Goal: Task Accomplishment & Management: Manage account settings

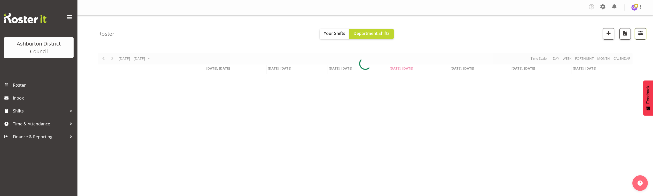
click at [639, 33] on span "button" at bounding box center [640, 33] width 7 height 7
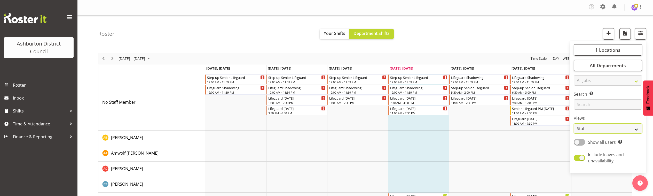
click at [581, 127] on select "Staff Role Shift - Horizontal Shift - Vertical Staff - Location" at bounding box center [607, 128] width 68 height 10
select select "shift"
click at [574, 123] on select "Staff Role Shift - Horizontal Shift - Vertical Staff - Location" at bounding box center [607, 128] width 68 height 10
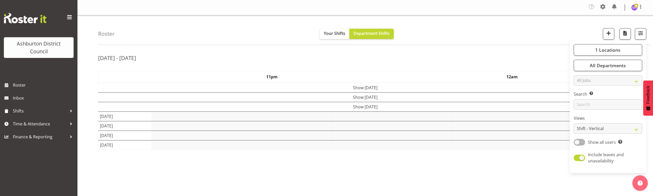
click at [523, 18] on div "Roster Your Shifts Department Shifts 1 Locations [GEOGRAPHIC_DATA] [GEOGRAPHIC_…" at bounding box center [374, 30] width 552 height 30
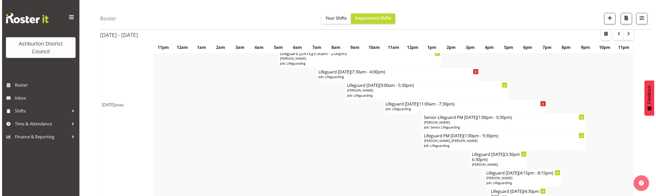
scroll to position [129, 0]
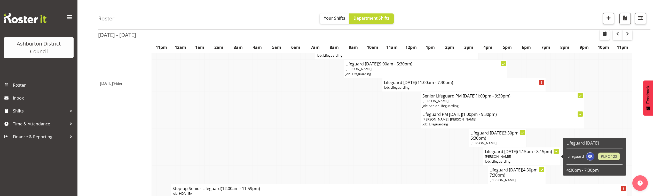
click at [512, 157] on p "[PERSON_NAME]" at bounding box center [522, 156] width 74 height 5
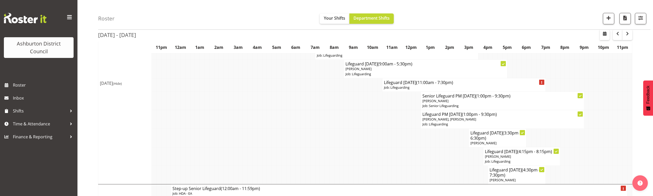
select select
select select "8"
select select "2025"
select select "16"
select select "15"
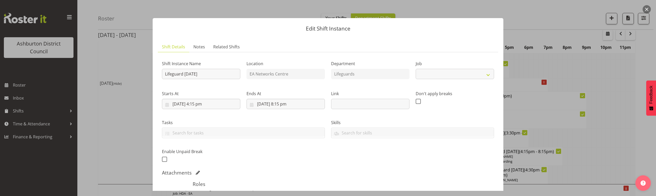
select select "38"
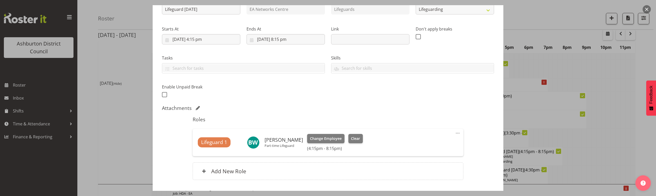
scroll to position [0, 0]
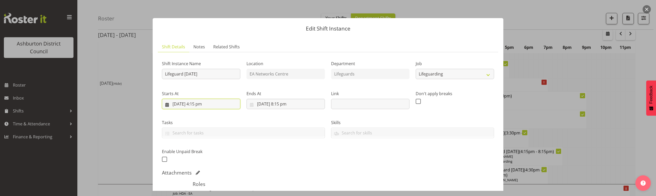
click at [199, 102] on input "[DATE] 4:15 pm" at bounding box center [201, 104] width 78 height 10
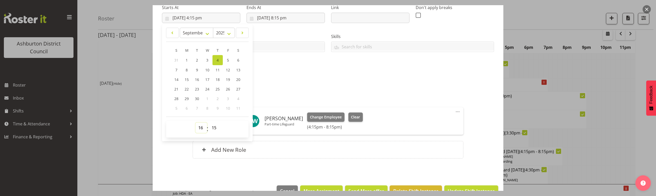
click at [199, 127] on select "00 01 02 03 04 05 06 07 08 09 10 11 12 13 14 15 16 17 18 19 20 21 22 23" at bounding box center [202, 127] width 12 height 10
select select "15"
click at [196, 122] on select "00 01 02 03 04 05 06 07 08 09 10 11 12 13 14 15 16 17 18 19 20 21 22 23" at bounding box center [202, 127] width 12 height 10
type input "[DATE] 3:15 pm"
click at [213, 127] on select "00 01 02 03 04 05 06 07 08 09 10 11 12 13 14 15 16 17 18 19 20 21 22 23 24 25 2…" at bounding box center [215, 127] width 12 height 10
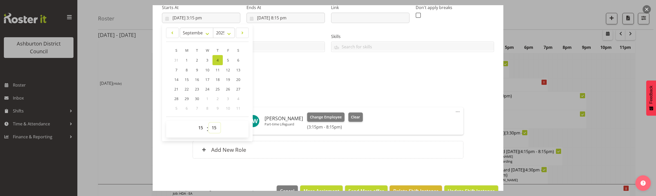
select select "30"
click at [209, 122] on select "00 01 02 03 04 05 06 07 08 09 10 11 12 13 14 15 16 17 18 19 20 21 22 23 24 25 2…" at bounding box center [215, 127] width 12 height 10
type input "[DATE] 3:30 pm"
click at [357, 91] on div "Shift Instance Name Lifeguard [DATE] Location EA Networks Centre Department Lif…" at bounding box center [328, 67] width 332 height 194
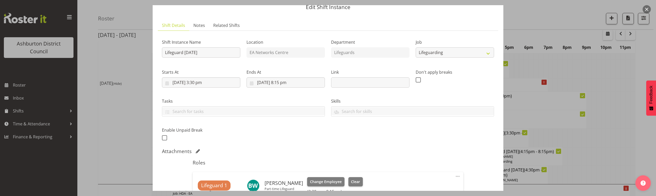
scroll to position [0, 0]
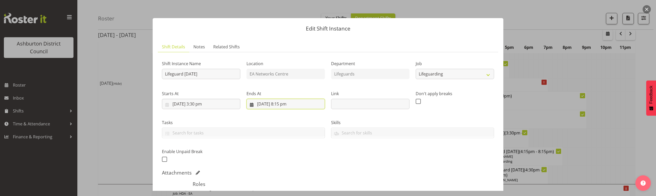
click at [294, 101] on input "[DATE] 8:15 pm" at bounding box center [286, 104] width 78 height 10
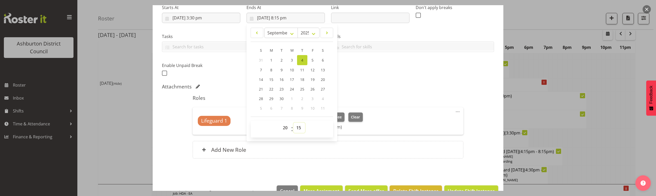
click at [298, 126] on select "00 01 02 03 04 05 06 07 08 09 10 11 12 13 14 15 16 17 18 19 20 21 22 23 24 25 2…" at bounding box center [300, 127] width 12 height 10
select select "0"
click at [294, 122] on select "00 01 02 03 04 05 06 07 08 09 10 11 12 13 14 15 16 17 18 19 20 21 22 23 24 25 2…" at bounding box center [300, 127] width 12 height 10
type input "[DATE] 8:00 pm"
click at [375, 93] on div "Roles Lifeguard 1 [PERSON_NAME] Part-time Lifeguard Change Employee Clear (3:30…" at bounding box center [328, 128] width 277 height 73
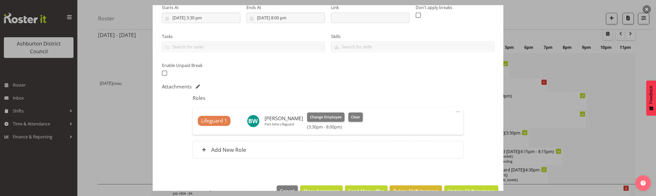
scroll to position [100, 0]
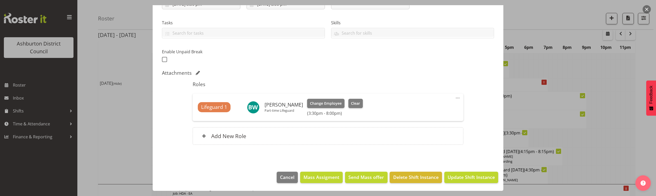
click at [460, 167] on footer "Cancel Mass Assigment Send Mass offer Delete Shift Instance Update Shift Instan…" at bounding box center [328, 178] width 351 height 24
click at [460, 171] on footer "Cancel Mass Assigment Send Mass offer Delete Shift Instance Update Shift Instan…" at bounding box center [328, 178] width 351 height 24
click at [460, 175] on span "Update Shift Instance" at bounding box center [471, 176] width 47 height 7
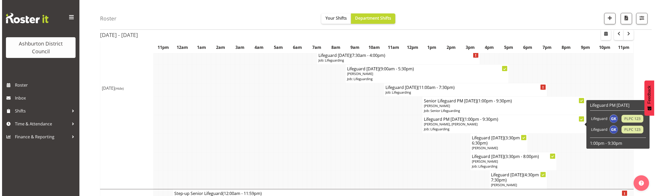
scroll to position [167, 0]
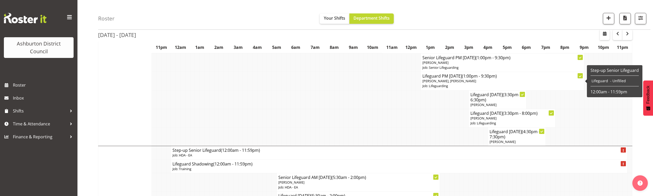
click at [442, 82] on span "[PERSON_NAME], [PERSON_NAME]" at bounding box center [449, 80] width 54 height 5
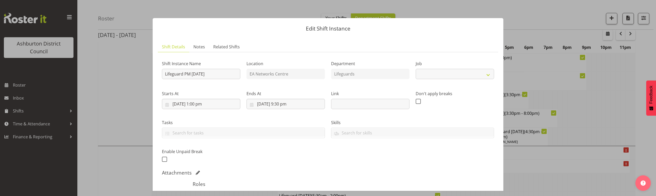
select select "38"
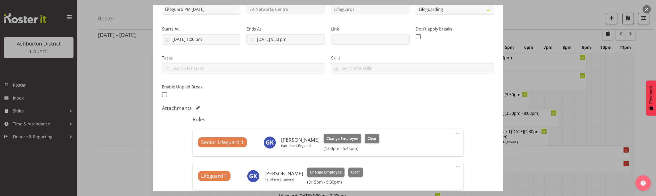
scroll to position [86, 0]
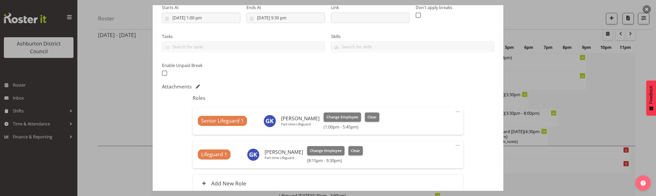
click at [455, 144] on span at bounding box center [458, 145] width 6 height 6
click at [418, 155] on link "Edit" at bounding box center [437, 157] width 50 height 9
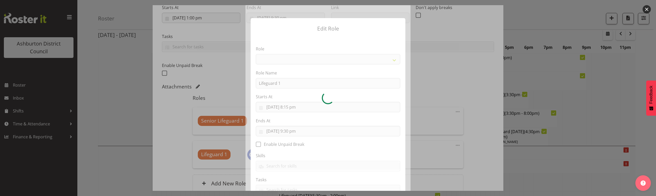
select select "64"
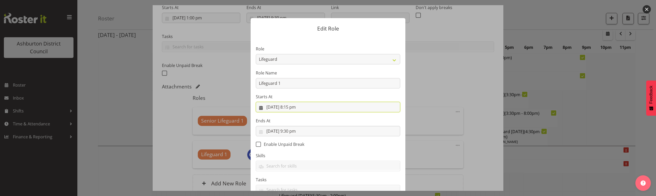
click at [295, 109] on input "[DATE] 8:15 pm" at bounding box center [328, 107] width 145 height 10
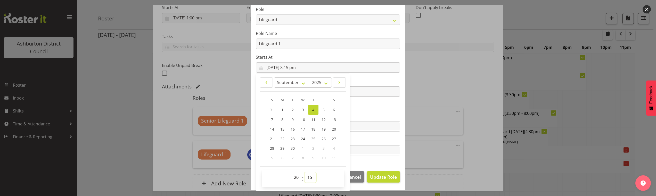
click at [307, 178] on select "00 01 02 03 04 05 06 07 08 09 10 11 12 13 14 15 16 17 18 19 20 21 22 23 24 25 2…" at bounding box center [311, 177] width 12 height 10
select select "5"
click at [305, 172] on select "00 01 02 03 04 05 06 07 08 09 10 11 12 13 14 15 16 17 18 19 20 21 22 23 24 25 2…" at bounding box center [311, 177] width 12 height 10
type input "[DATE] 8:05 pm"
click at [386, 81] on label "Ends At" at bounding box center [328, 81] width 145 height 6
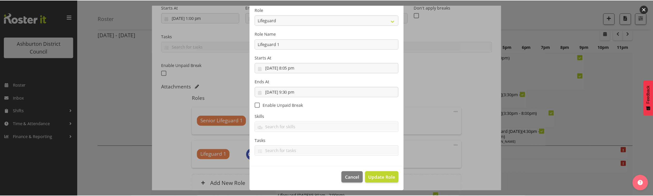
scroll to position [39, 0]
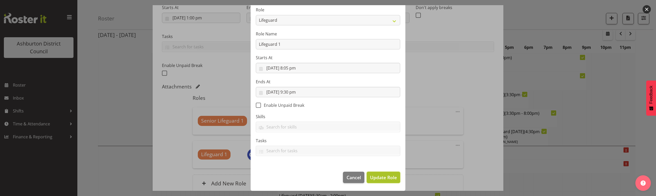
click at [375, 178] on span "Update Role" at bounding box center [383, 177] width 27 height 7
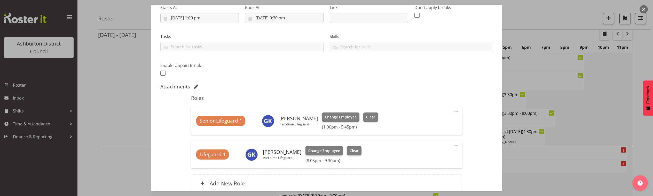
scroll to position [189, 0]
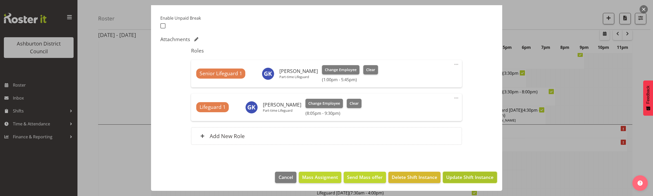
click at [449, 178] on span "Update Shift Instance" at bounding box center [469, 176] width 47 height 7
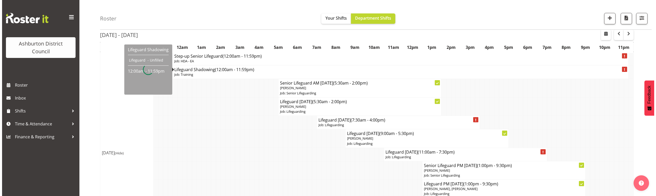
scroll to position [81, 0]
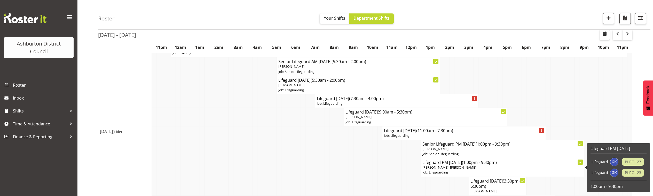
click at [448, 166] on span "[PERSON_NAME], [PERSON_NAME]" at bounding box center [449, 167] width 54 height 5
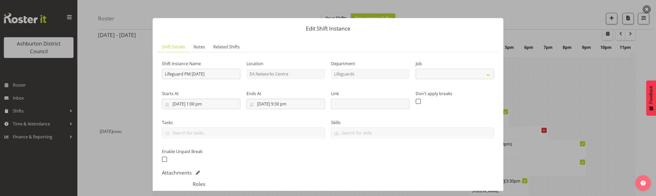
select select "38"
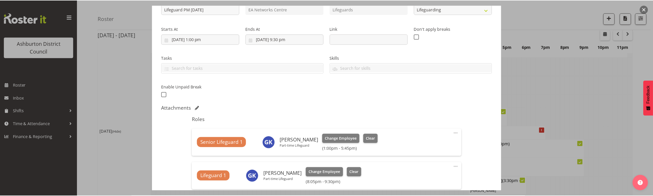
scroll to position [108, 0]
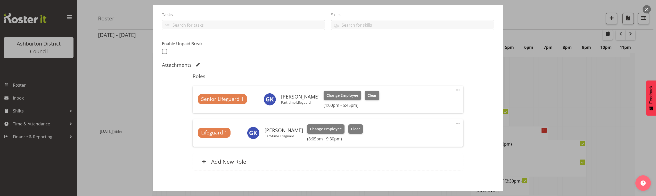
click at [646, 8] on button "button" at bounding box center [647, 9] width 8 height 8
